Goal: Check status: Check status

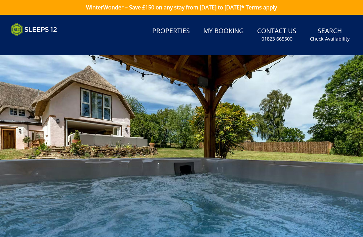
click at [223, 31] on link "My Booking" at bounding box center [223, 31] width 46 height 15
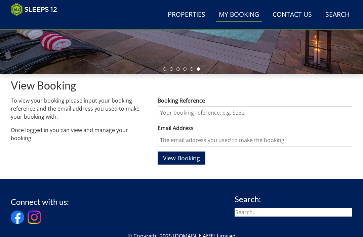
scroll to position [188, 0]
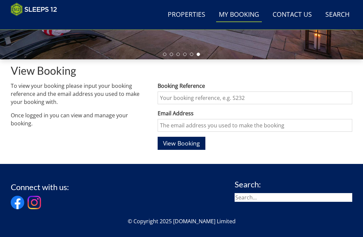
click at [171, 92] on input "Booking Reference" at bounding box center [254, 98] width 194 height 13
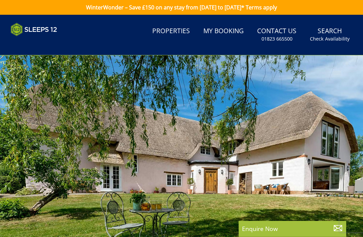
click at [232, 32] on link "My Booking" at bounding box center [223, 31] width 46 height 15
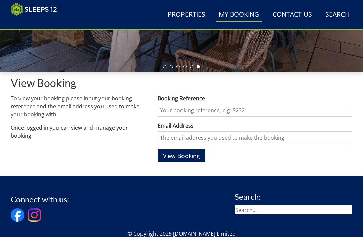
scroll to position [198, 0]
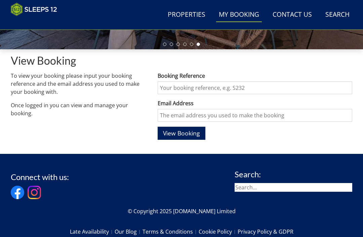
click at [176, 87] on input "Booking Reference" at bounding box center [254, 88] width 194 height 13
paste input "S47141"
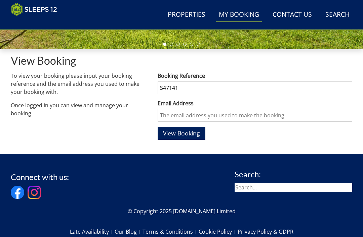
type input "S47141"
click at [197, 116] on input "Email Address" at bounding box center [254, 115] width 194 height 13
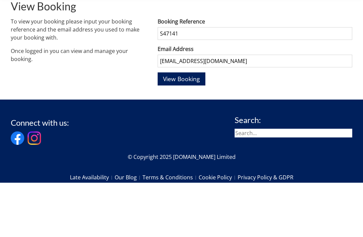
type input "lesleyshellock@outlook.com"
click at [181, 127] on button "View Booking" at bounding box center [181, 133] width 48 height 13
